Goal: Communication & Community: Answer question/provide support

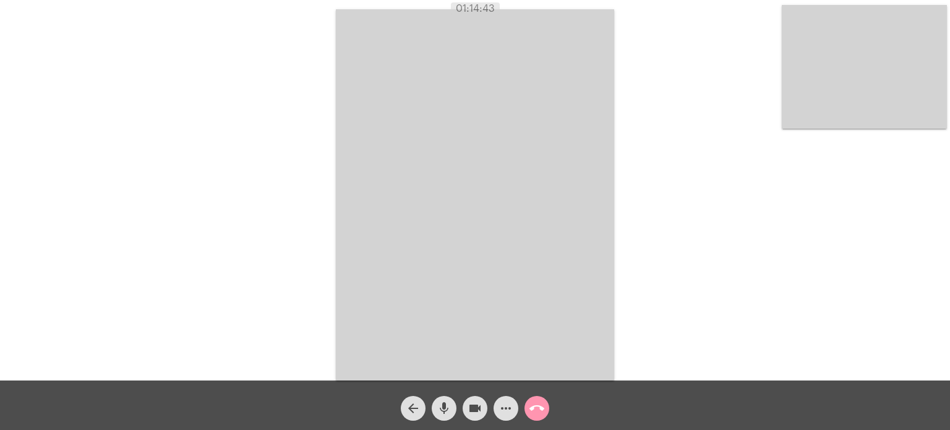
click at [536, 405] on mat-icon "call_end" at bounding box center [536, 408] width 15 height 15
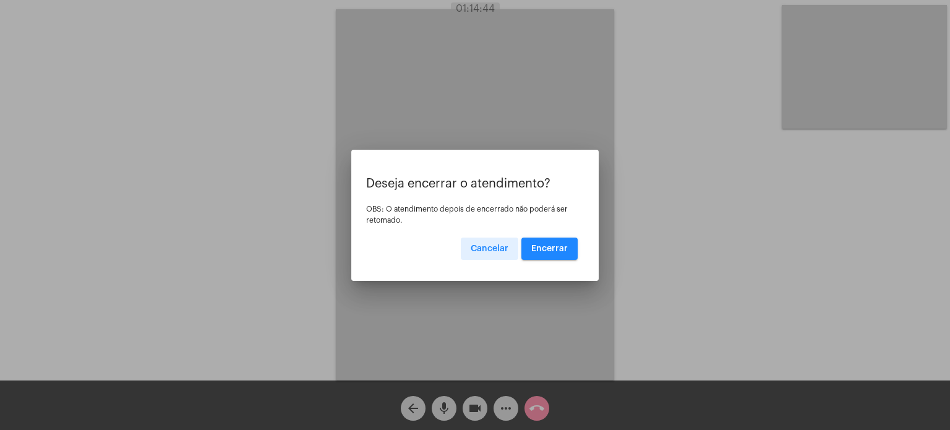
click at [556, 244] on span "Encerrar" at bounding box center [549, 248] width 36 height 9
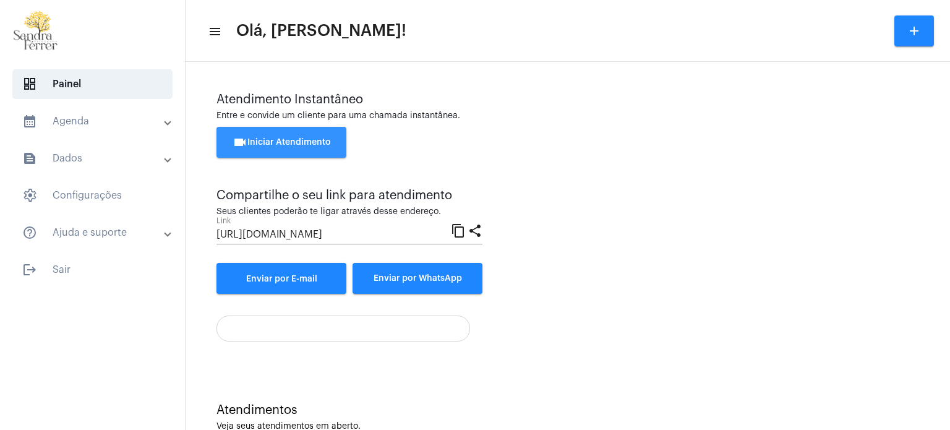
click at [325, 145] on span "videocam Iniciar Atendimento" at bounding box center [282, 142] width 98 height 9
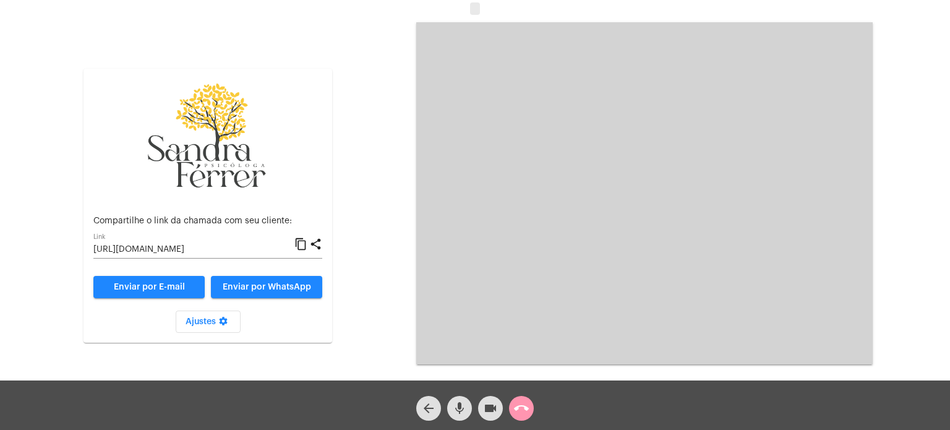
click at [303, 246] on mat-icon "content_copy" at bounding box center [300, 244] width 13 height 15
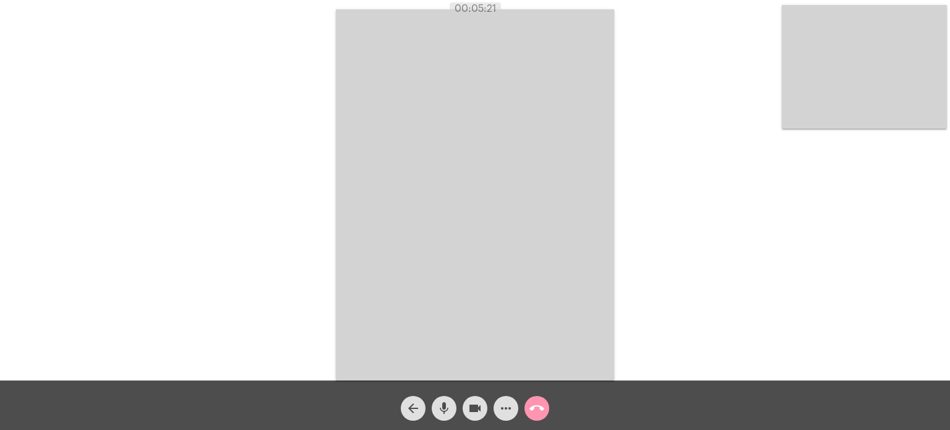
click at [668, 121] on div "Acessando Câmera e Microfone..." at bounding box center [474, 193] width 947 height 380
click at [704, 62] on div "Acessando Câmera e Microfone..." at bounding box center [474, 193] width 947 height 380
drag, startPoint x: 709, startPoint y: 71, endPoint x: 218, endPoint y: 128, distance: 495.0
click at [218, 128] on div "Acessando Câmera e Microfone..." at bounding box center [474, 193] width 947 height 380
drag, startPoint x: 576, startPoint y: 122, endPoint x: 181, endPoint y: 25, distance: 407.5
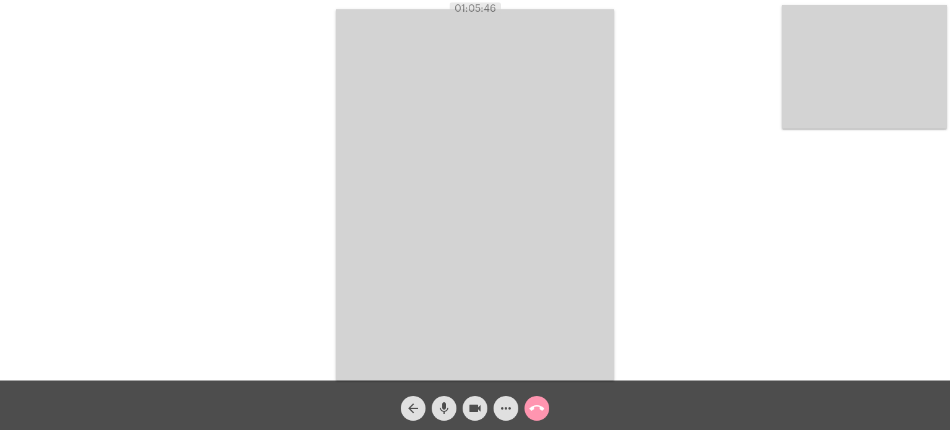
click at [181, 22] on div "Acessando Câmera e Microfone..." at bounding box center [474, 193] width 947 height 380
click at [535, 408] on mat-icon "call_end" at bounding box center [536, 408] width 15 height 15
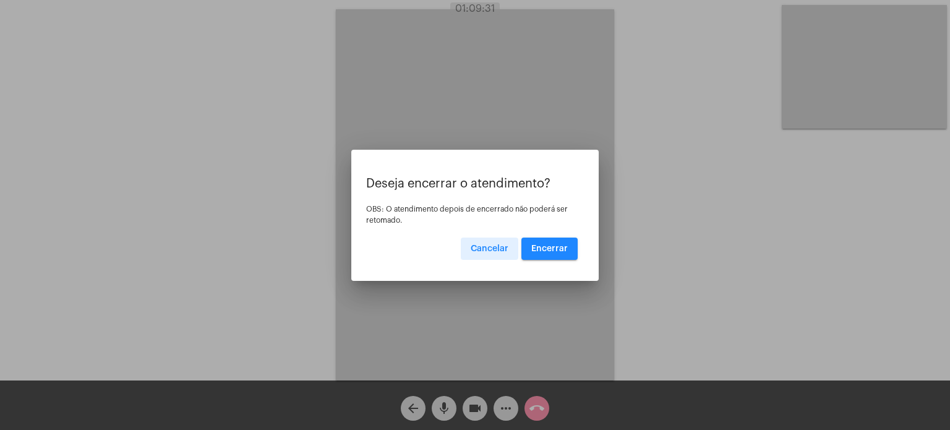
click at [542, 244] on span "Encerrar" at bounding box center [549, 248] width 36 height 9
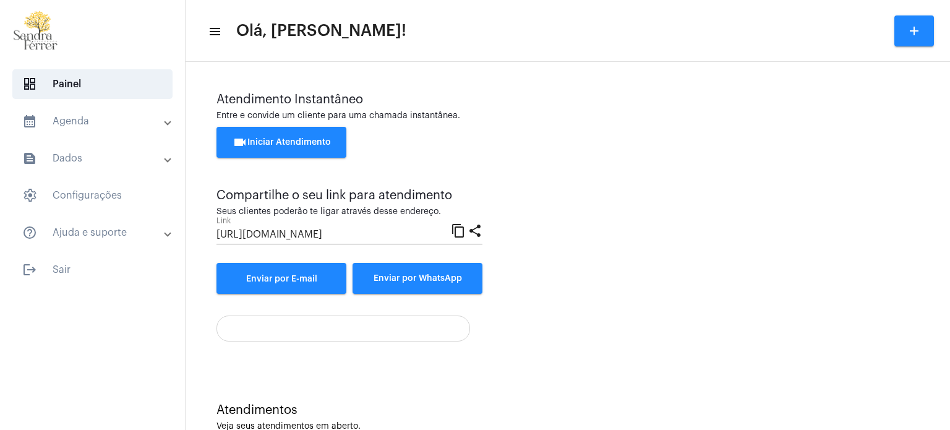
click at [292, 139] on span "videocam Iniciar Atendimento" at bounding box center [282, 142] width 98 height 9
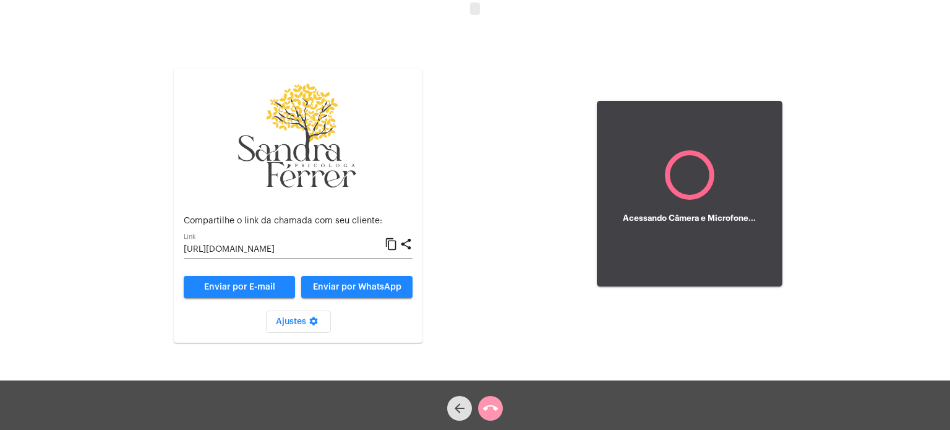
click at [386, 237] on mat-icon "content_copy" at bounding box center [391, 244] width 13 height 15
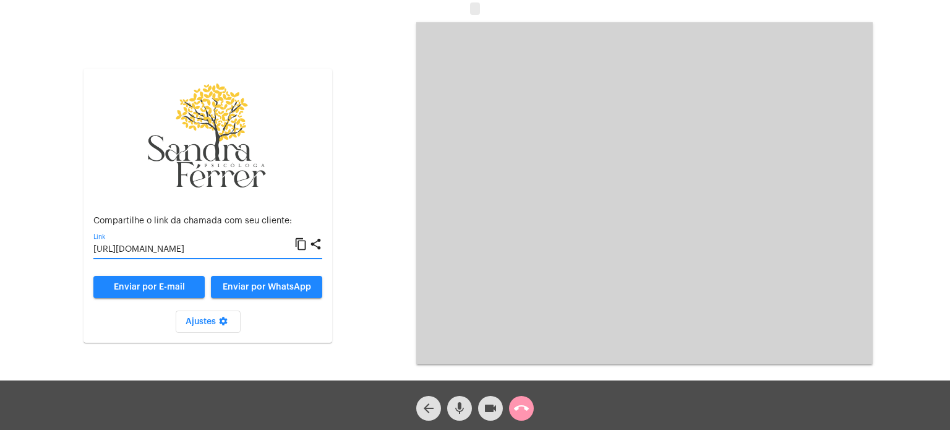
click at [299, 242] on mat-icon "content_copy" at bounding box center [300, 244] width 13 height 15
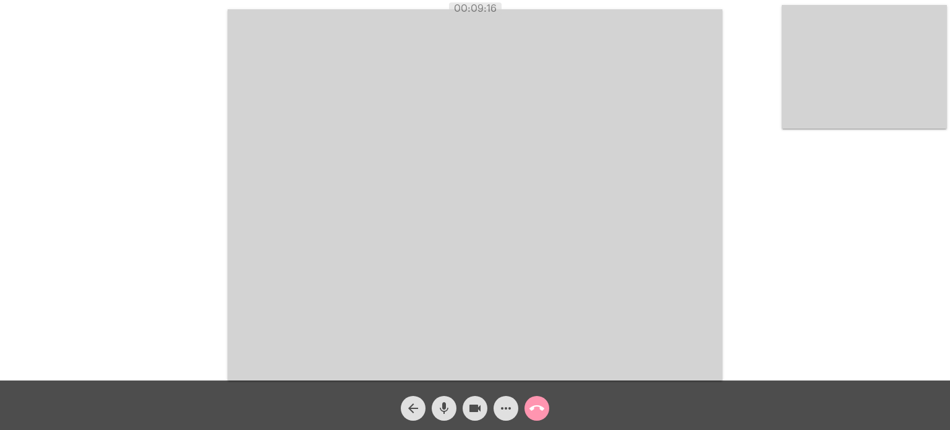
click at [101, 188] on div "Acessando Câmera e Microfone..." at bounding box center [474, 193] width 947 height 380
drag, startPoint x: 357, startPoint y: 277, endPoint x: 0, endPoint y: 459, distance: 401.1
drag, startPoint x: 0, startPoint y: 459, endPoint x: 764, endPoint y: 153, distance: 823.4
click at [764, 153] on div "Acessando Câmera e Microfone..." at bounding box center [474, 193] width 947 height 380
click at [537, 404] on mat-icon "call_end" at bounding box center [536, 408] width 15 height 15
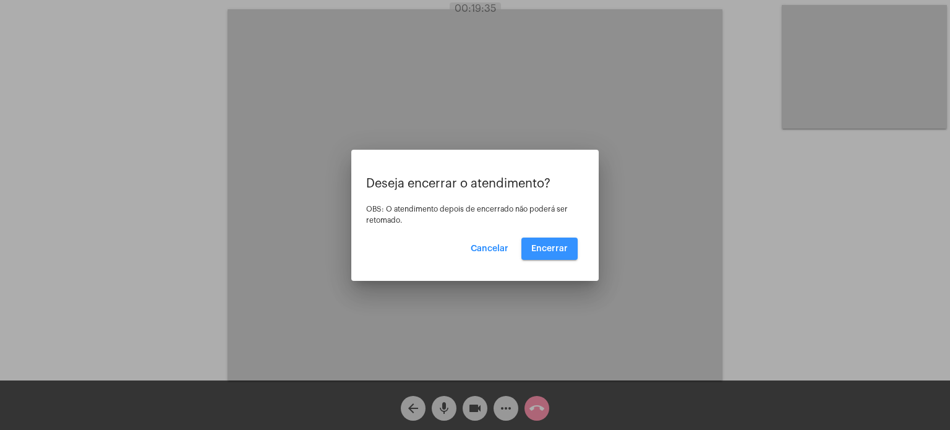
click at [571, 248] on button "Encerrar" at bounding box center [549, 248] width 56 height 22
